Goal: Information Seeking & Learning: Learn about a topic

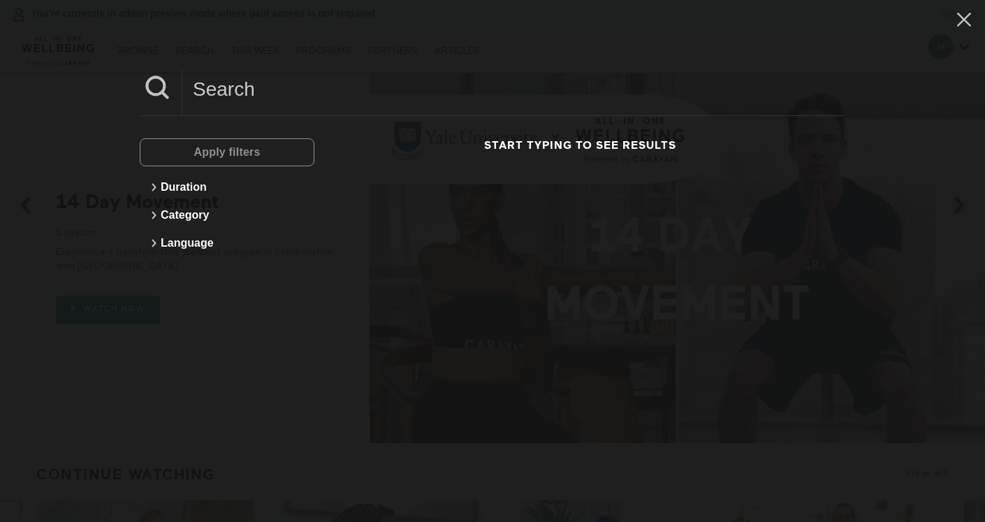
click at [218, 98] on input at bounding box center [513, 89] width 663 height 38
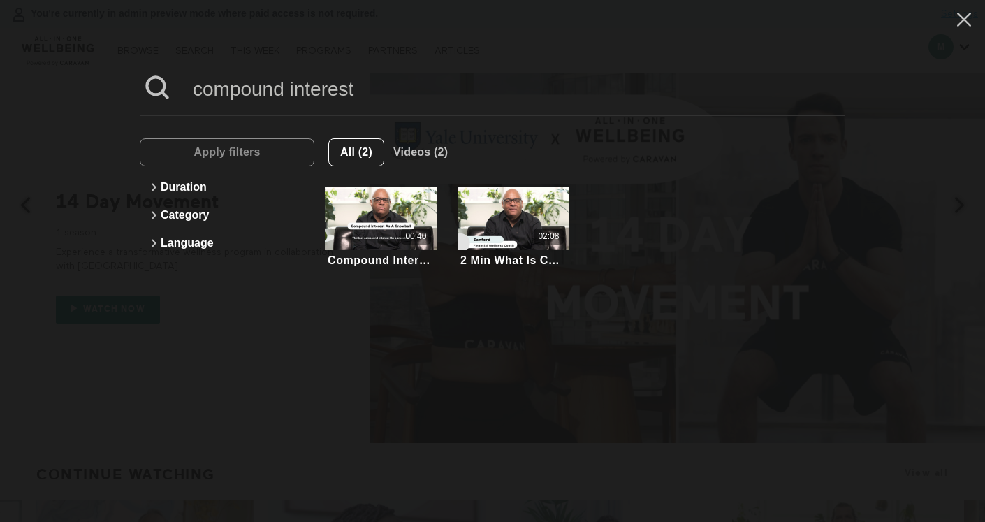
click at [249, 106] on input "compound interest" at bounding box center [513, 89] width 663 height 38
paste input "The Strategic Planning Process"
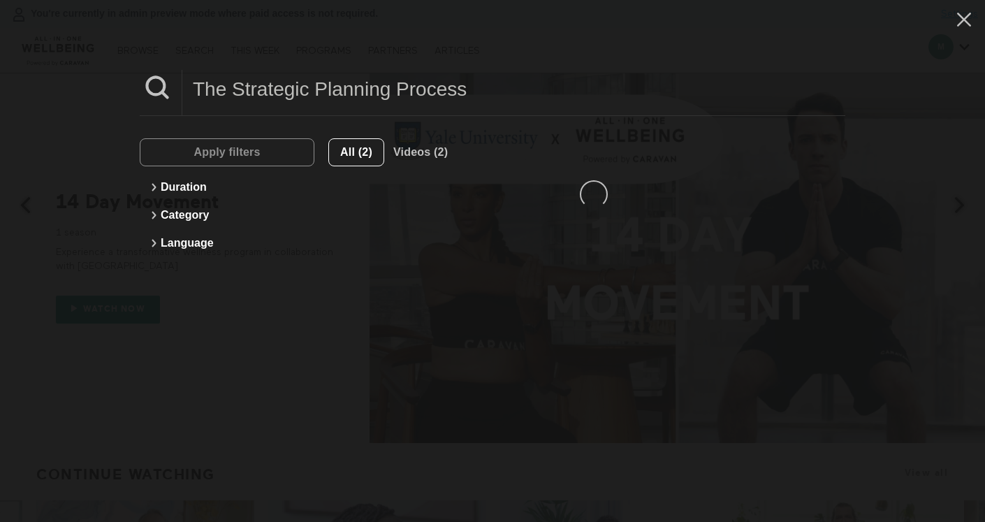
type input "The Strategic Planning Process"
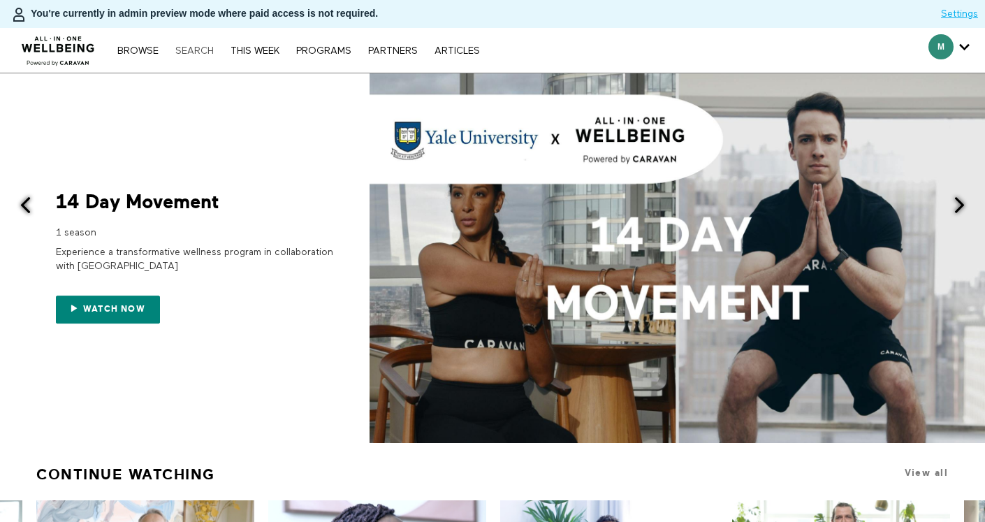
click at [192, 49] on link "Search" at bounding box center [194, 51] width 52 height 10
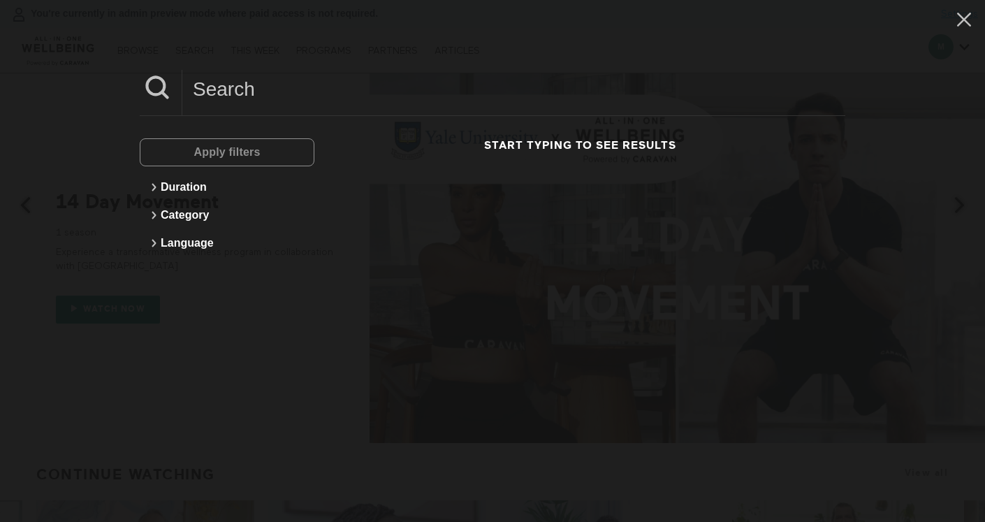
click at [216, 83] on input at bounding box center [513, 89] width 663 height 38
type input "hydration"
